Goal: Share content

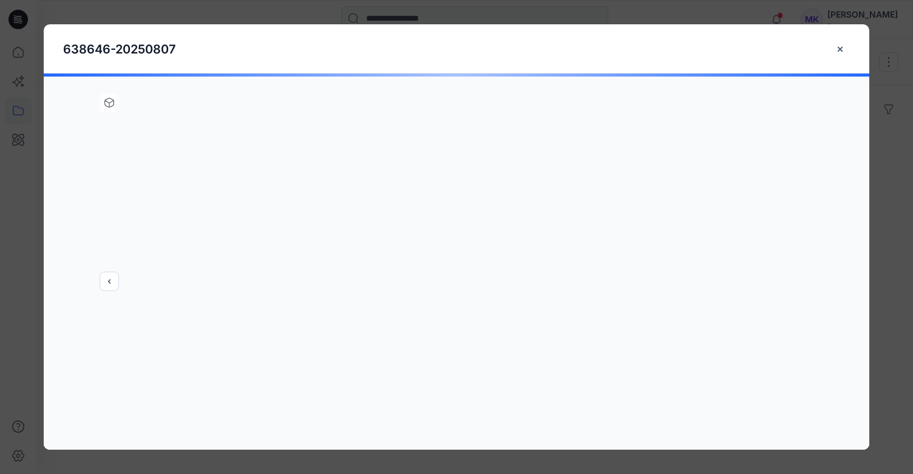
click at [850, 64] on h5 "638646-20250807" at bounding box center [457, 48] width 826 height 49
click at [839, 46] on icon "close-btn" at bounding box center [841, 49] width 10 height 10
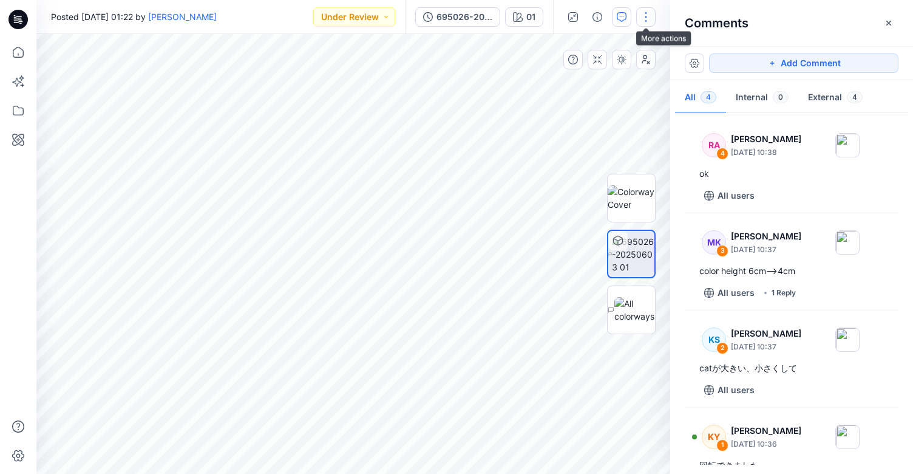
click at [648, 18] on button "button" at bounding box center [645, 16] width 19 height 19
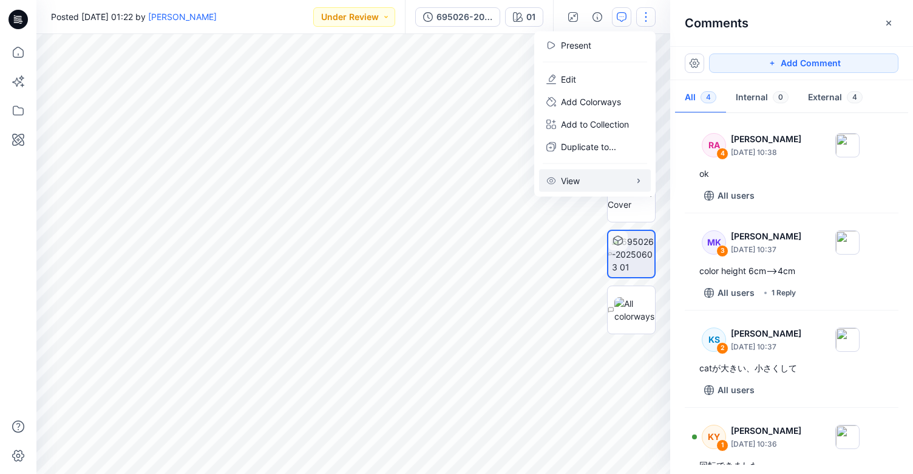
click at [614, 183] on button "View" at bounding box center [595, 180] width 112 height 22
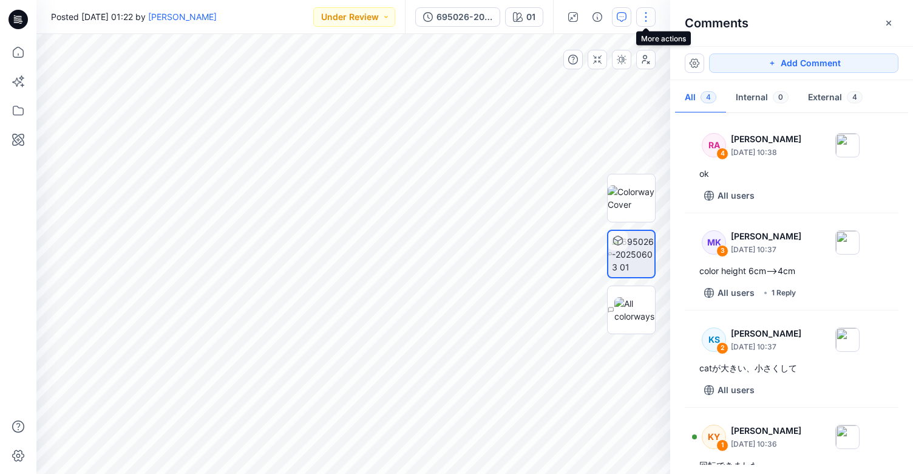
click at [649, 18] on button "button" at bounding box center [645, 16] width 19 height 19
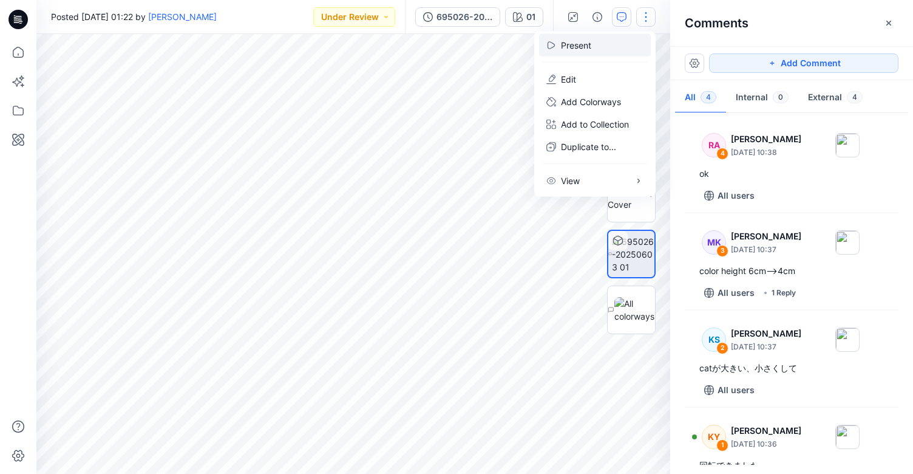
click at [561, 44] on p "Present" at bounding box center [576, 45] width 30 height 13
